Goal: Transaction & Acquisition: Purchase product/service

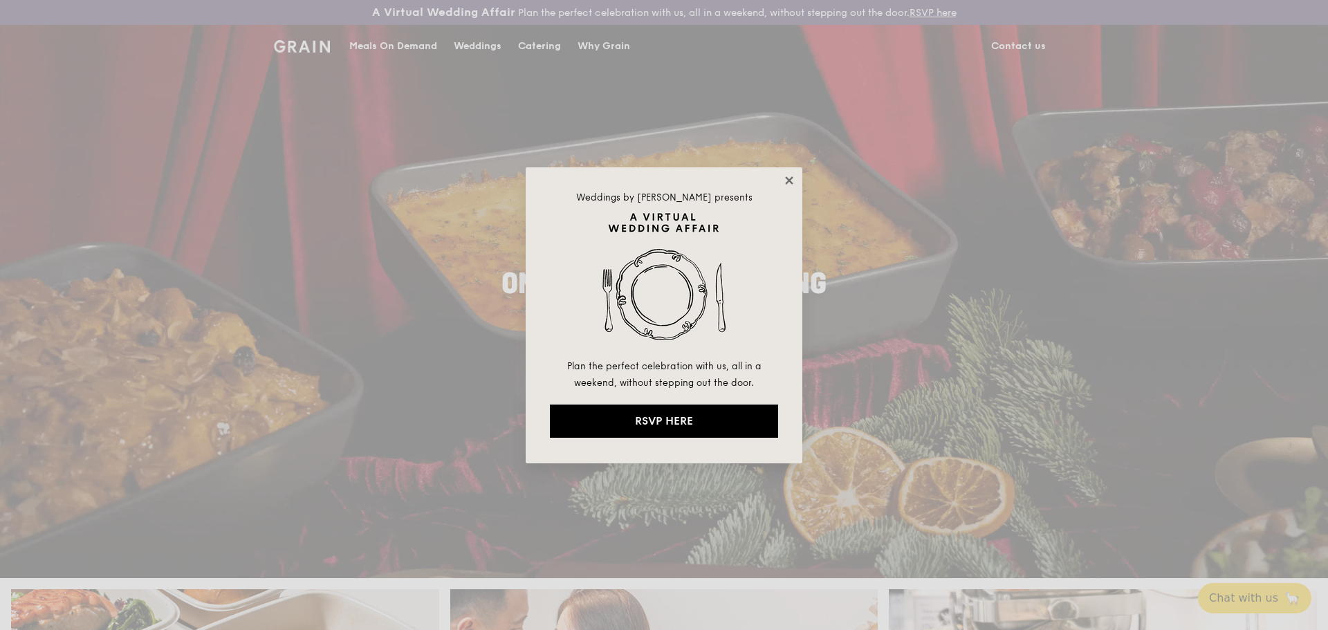
click at [790, 182] on icon at bounding box center [789, 180] width 8 height 8
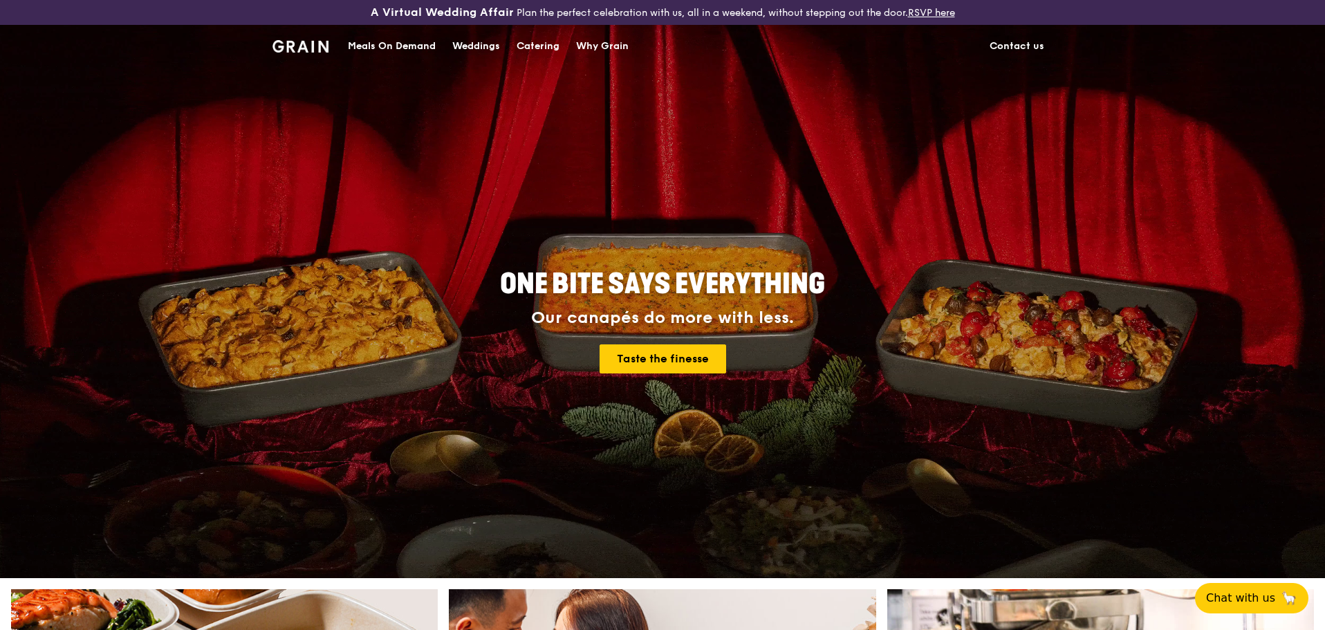
click at [379, 47] on div "Meals On Demand" at bounding box center [392, 46] width 88 height 41
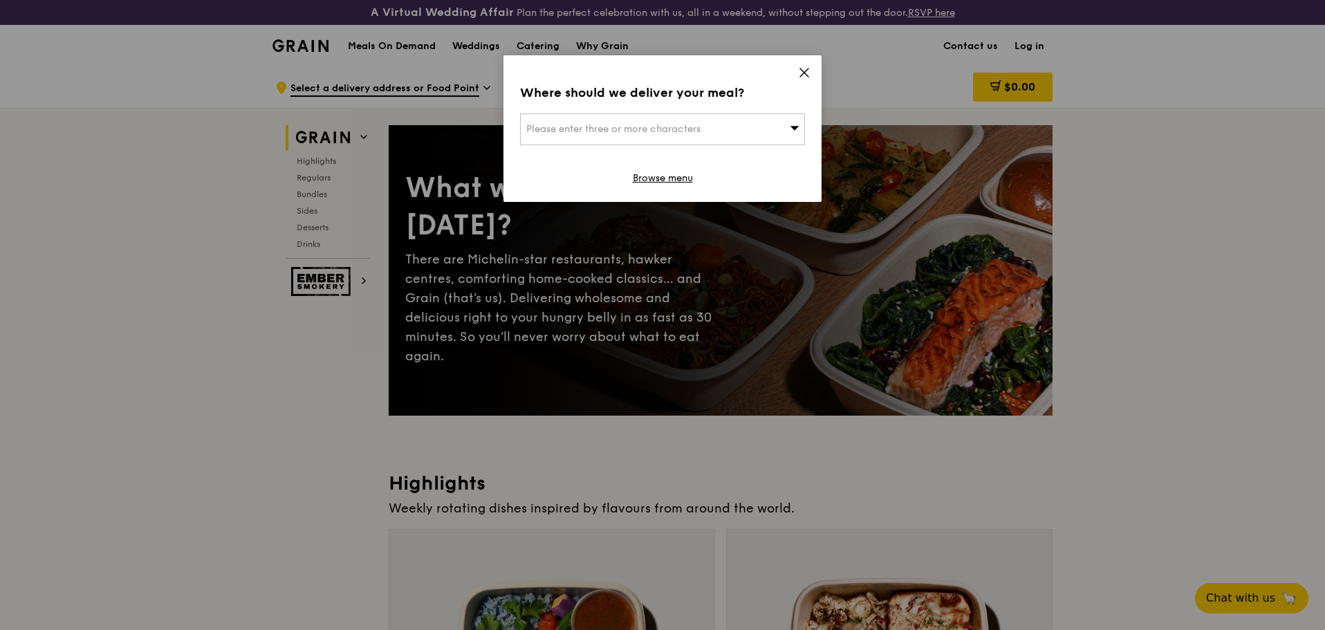
click at [716, 134] on div "Please enter three or more characters" at bounding box center [662, 129] width 285 height 32
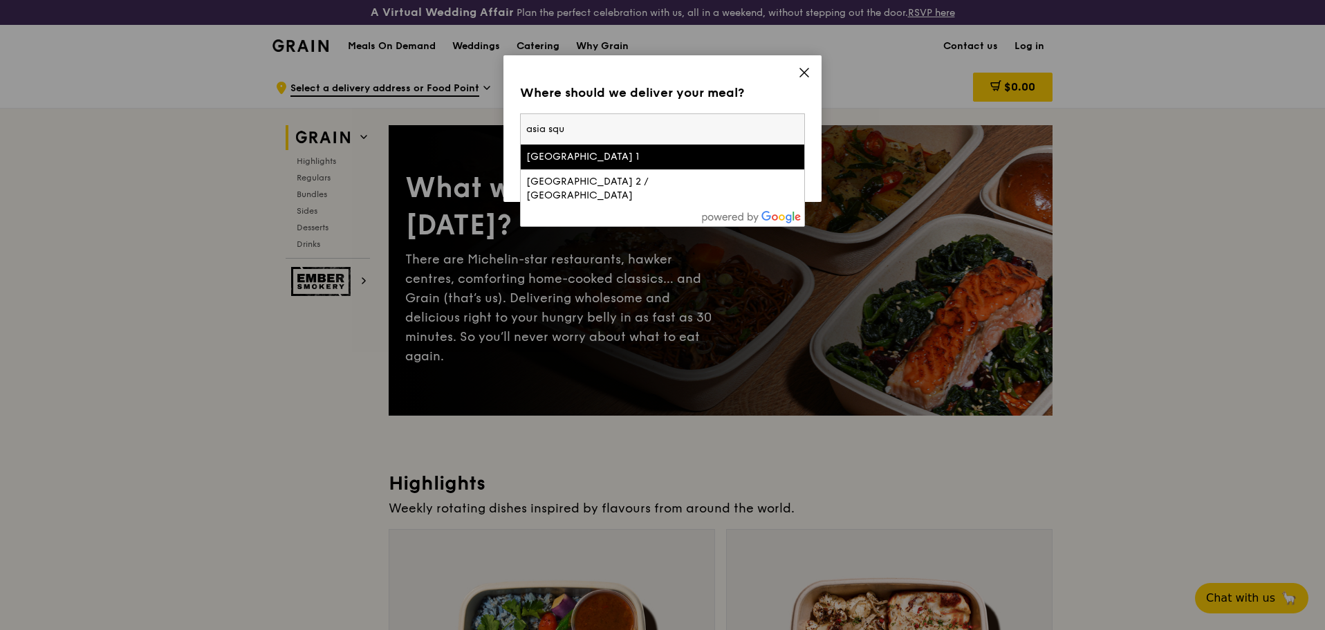
type input "asia squ"
click at [671, 159] on div "[GEOGRAPHIC_DATA] 1" at bounding box center [628, 157] width 205 height 14
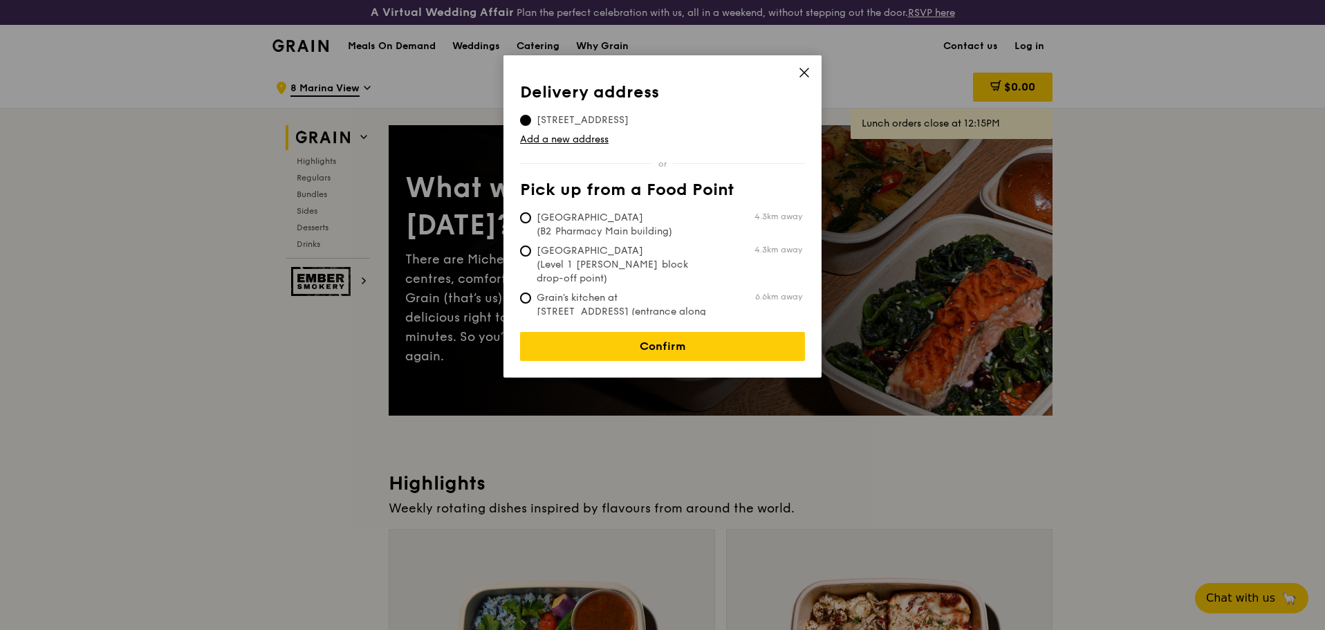
click at [599, 293] on span "Grain's kitchen at [STREET_ADDRESS] (entrance along [PERSON_NAME][GEOGRAPHIC_DA…" at bounding box center [623, 318] width 206 height 55
click at [531, 293] on input "Grain's kitchen at [STREET_ADDRESS] (entrance along [PERSON_NAME][GEOGRAPHIC_DA…" at bounding box center [525, 298] width 11 height 11
radio input "true"
click at [660, 352] on div "Delivery address Pick up from a Food Point Delivery address [STREET_ADDRESS] Ad…" at bounding box center [662, 216] width 318 height 322
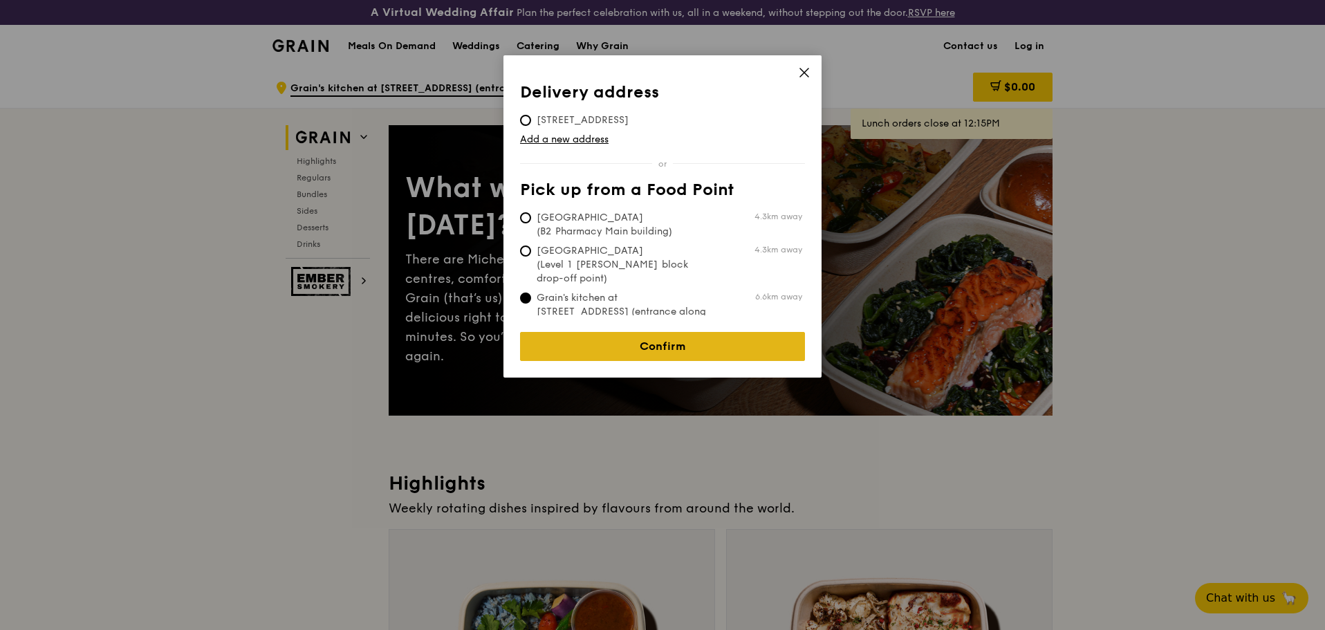
click at [655, 338] on link "Confirm" at bounding box center [662, 346] width 285 height 29
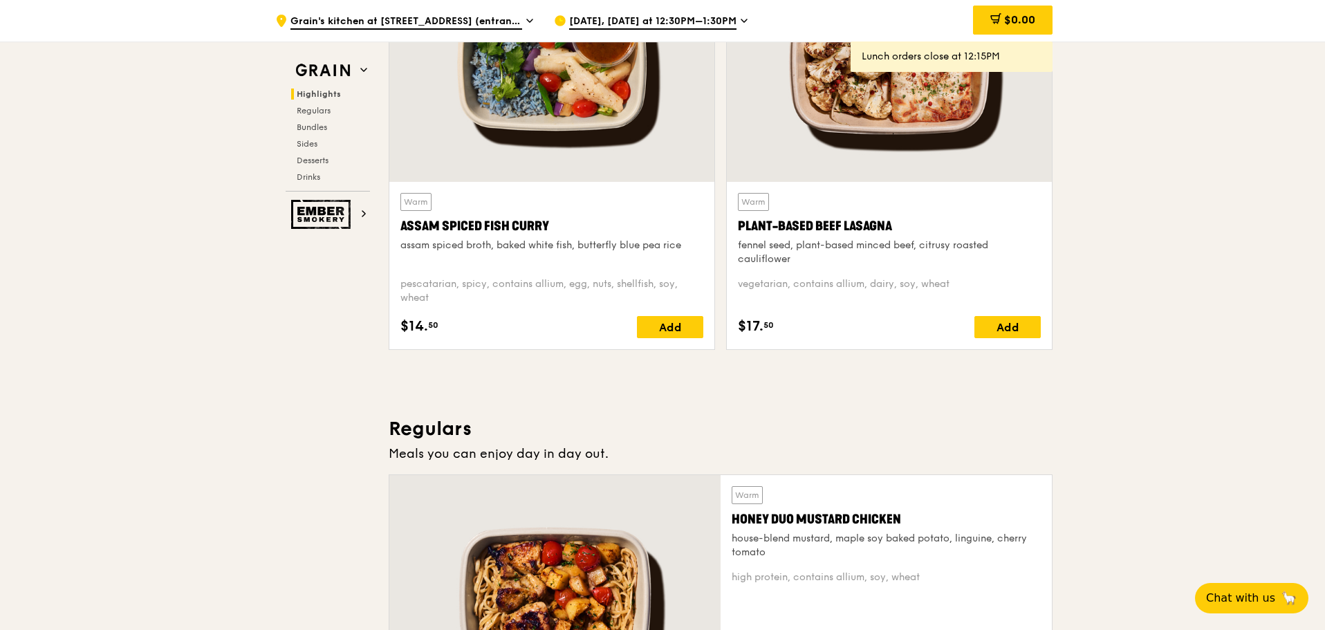
scroll to position [692, 0]
